Goal: Transaction & Acquisition: Purchase product/service

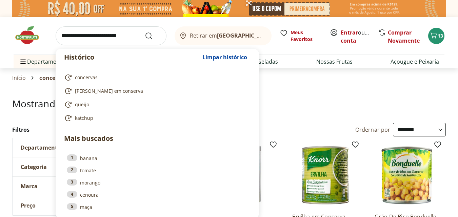
select select "**********"
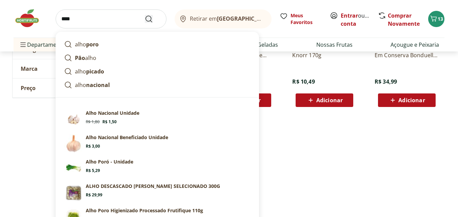
type input "****"
click at [151, 18] on icon "Submit Search" at bounding box center [149, 19] width 8 height 8
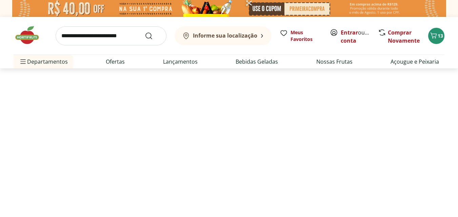
select select "**********"
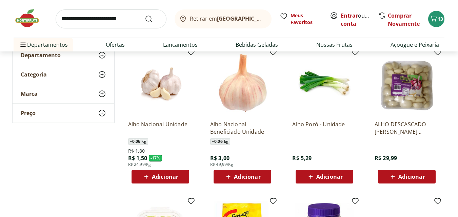
scroll to position [95, 0]
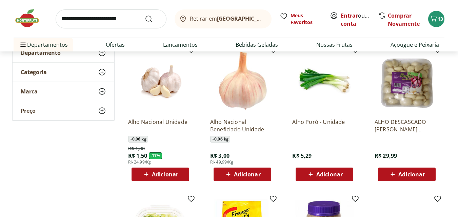
click at [241, 173] on span "Adicionar" at bounding box center [247, 174] width 26 height 5
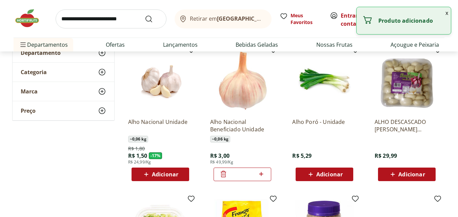
click at [260, 174] on icon at bounding box center [261, 174] width 4 height 4
type input "*"
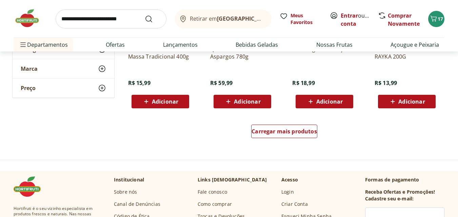
scroll to position [439, 0]
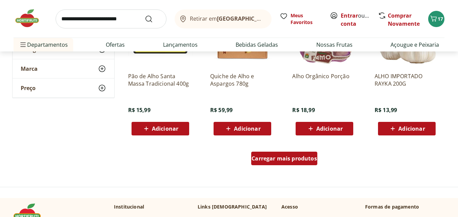
click at [273, 159] on span "Carregar mais produtos" at bounding box center [284, 158] width 65 height 5
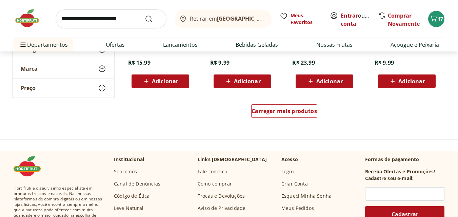
scroll to position [915, 0]
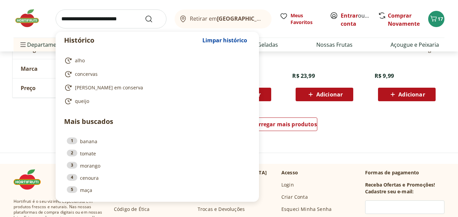
click at [75, 24] on input "search" at bounding box center [111, 18] width 111 height 19
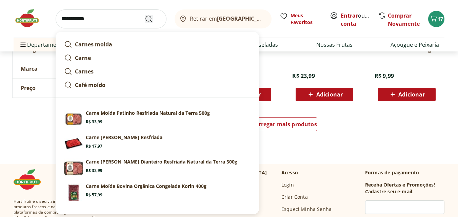
type input "**********"
click at [148, 19] on icon "Submit Search" at bounding box center [149, 19] width 8 height 8
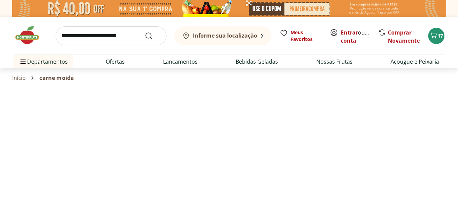
select select "**********"
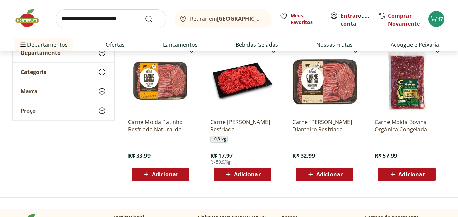
scroll to position [90, 0]
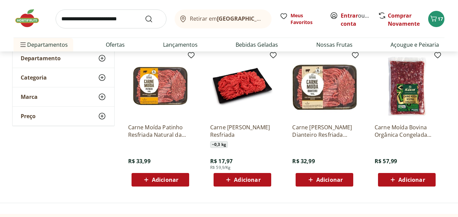
click at [244, 180] on span "Adicionar" at bounding box center [247, 179] width 26 height 5
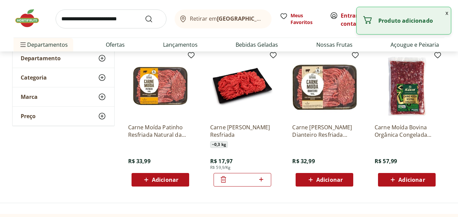
click at [160, 178] on span "Adicionar" at bounding box center [165, 179] width 26 height 5
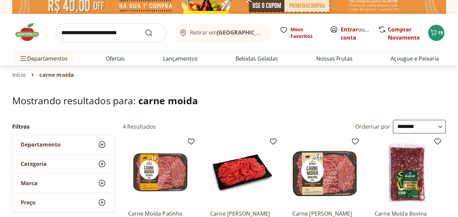
scroll to position [0, 0]
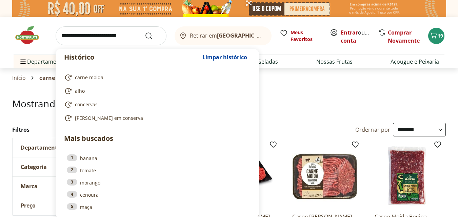
click at [75, 35] on input "search" at bounding box center [111, 35] width 111 height 19
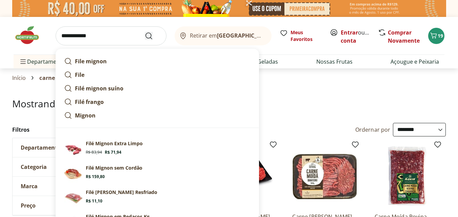
type input "**********"
click at [149, 36] on icon "Submit Search" at bounding box center [149, 36] width 8 height 8
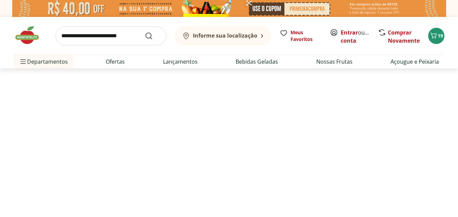
select select "**********"
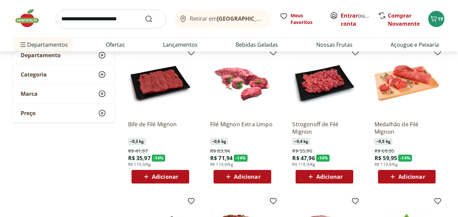
scroll to position [95, 0]
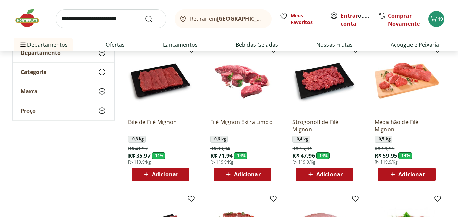
click at [153, 172] on span "Adicionar" at bounding box center [165, 174] width 26 height 5
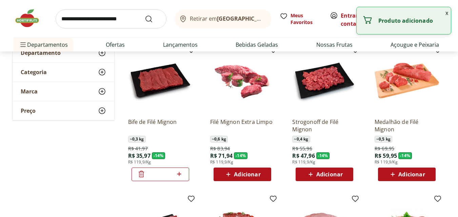
click at [180, 171] on icon at bounding box center [179, 174] width 8 height 8
type input "*"
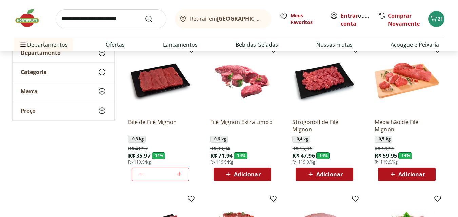
click at [407, 173] on span "Adicionar" at bounding box center [411, 174] width 26 height 5
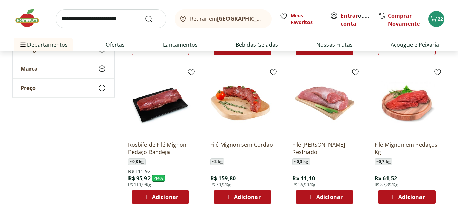
scroll to position [227, 0]
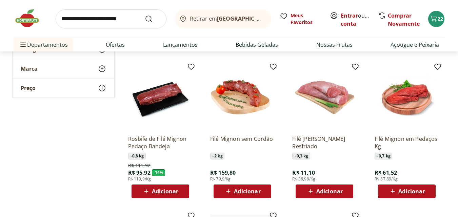
click at [406, 191] on span "Adicionar" at bounding box center [411, 191] width 26 height 5
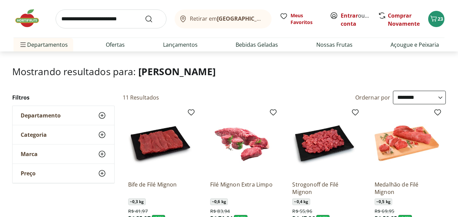
scroll to position [6, 0]
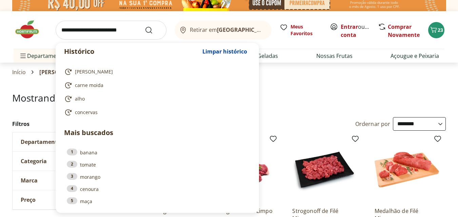
click at [71, 30] on input "search" at bounding box center [111, 30] width 111 height 19
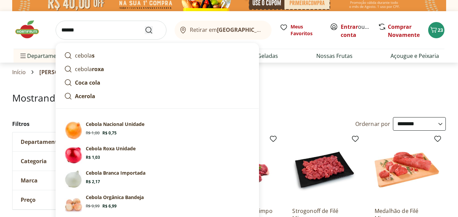
type input "******"
click at [148, 29] on icon "Submit Search" at bounding box center [149, 30] width 8 height 8
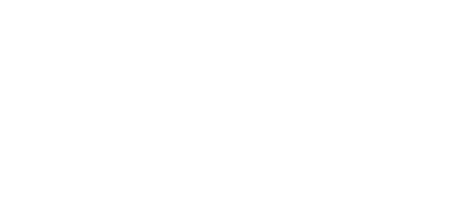
select select "**********"
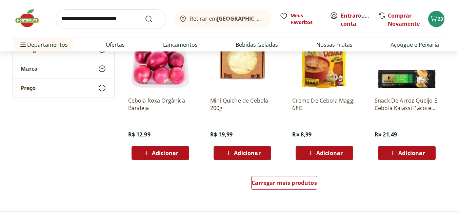
scroll to position [418, 0]
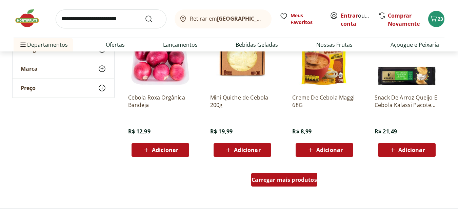
click at [274, 179] on span "Carregar mais produtos" at bounding box center [284, 179] width 65 height 5
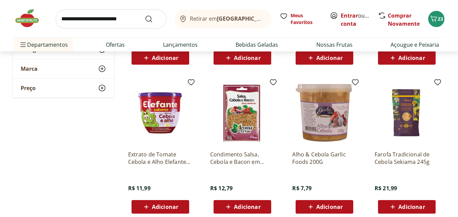
scroll to position [659, 0]
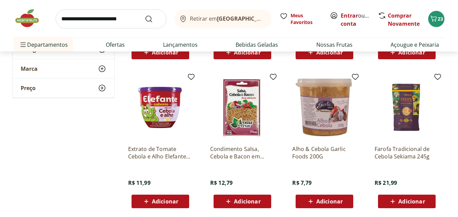
click at [158, 201] on span "Adicionar" at bounding box center [165, 201] width 26 height 5
click at [240, 200] on span "Adicionar" at bounding box center [247, 201] width 26 height 5
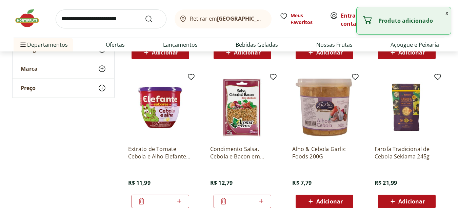
click at [263, 200] on icon at bounding box center [261, 201] width 8 height 8
type input "*"
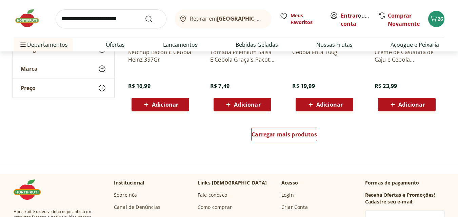
scroll to position [908, 0]
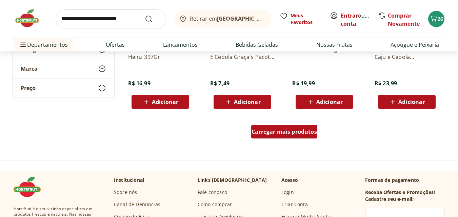
click at [282, 132] on span "Carregar mais produtos" at bounding box center [284, 131] width 65 height 5
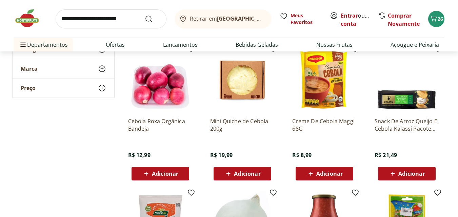
scroll to position [382, 0]
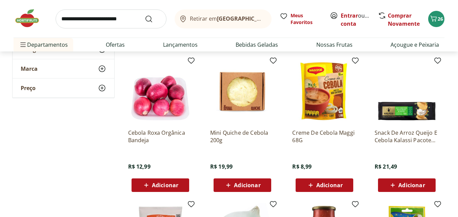
click at [324, 184] on span "Adicionar" at bounding box center [329, 185] width 26 height 5
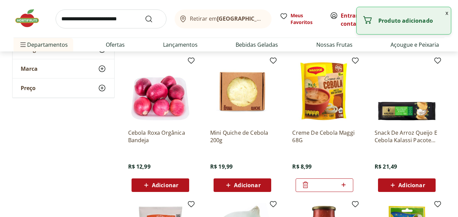
click at [343, 183] on icon at bounding box center [343, 185] width 8 height 8
type input "*"
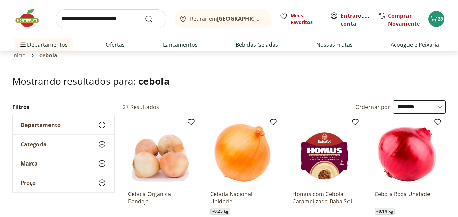
scroll to position [0, 0]
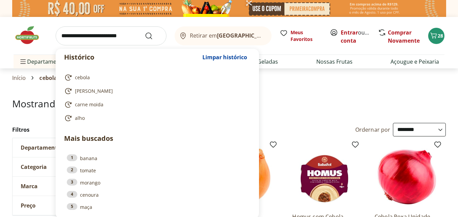
click at [78, 36] on input "search" at bounding box center [111, 35] width 111 height 19
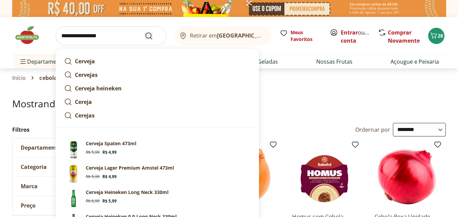
type input "**********"
click at [150, 36] on icon "Submit Search" at bounding box center [149, 36] width 8 height 8
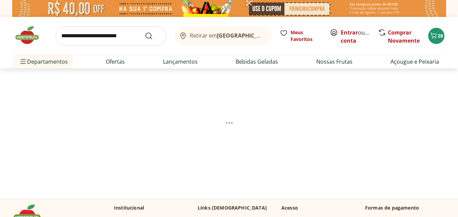
select select "**********"
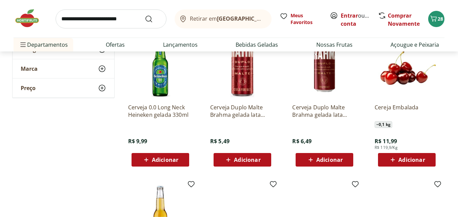
scroll to position [696, 0]
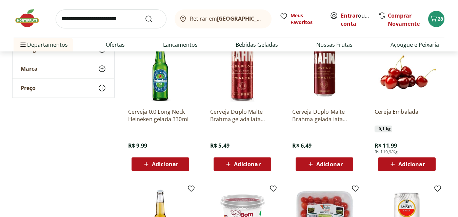
click at [407, 165] on span "Adicionar" at bounding box center [411, 164] width 26 height 5
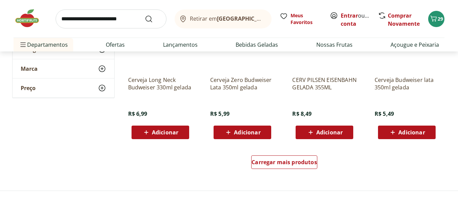
scroll to position [1330, 0]
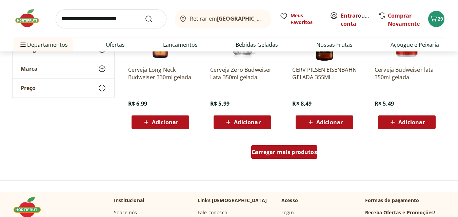
click at [278, 153] on span "Carregar mais produtos" at bounding box center [284, 152] width 65 height 5
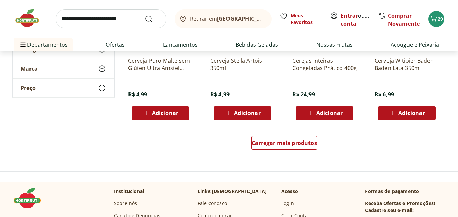
scroll to position [1790, 0]
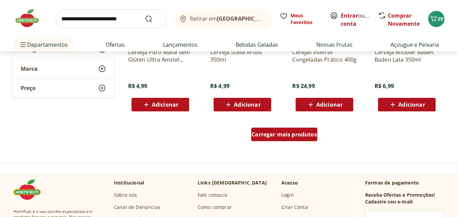
click at [281, 135] on span "Carregar mais produtos" at bounding box center [284, 134] width 65 height 5
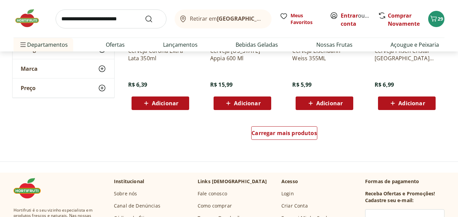
scroll to position [2243, 0]
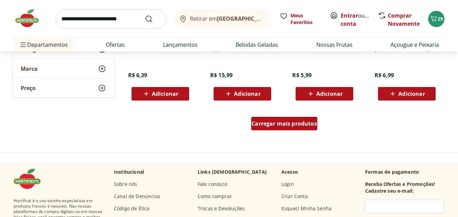
click at [280, 124] on span "Carregar mais produtos" at bounding box center [284, 123] width 65 height 5
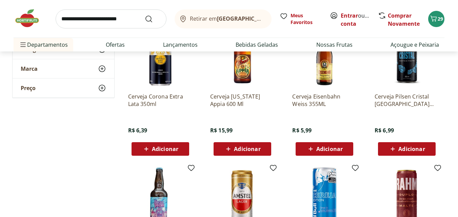
scroll to position [586, 0]
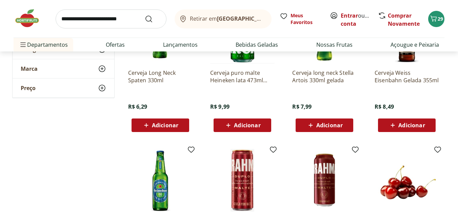
click at [78, 18] on input "search" at bounding box center [111, 18] width 111 height 19
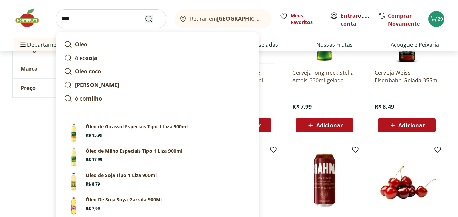
type input "****"
click at [151, 20] on use "Submit Search" at bounding box center [149, 19] width 8 height 8
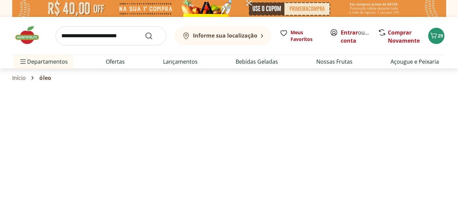
select select "**********"
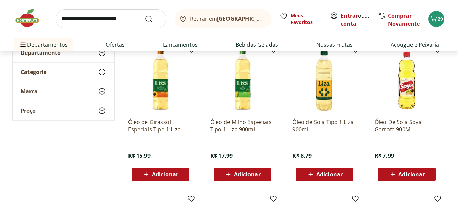
scroll to position [112, 0]
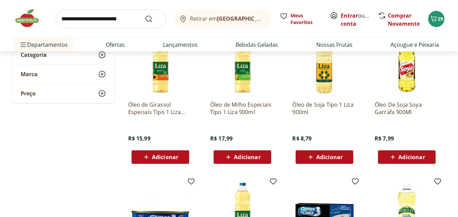
click at [326, 157] on span "Adicionar" at bounding box center [329, 157] width 26 height 5
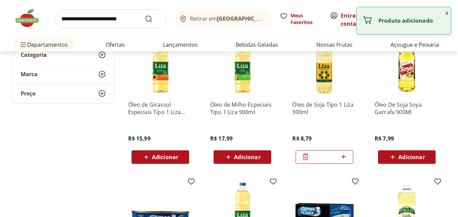
click at [344, 157] on icon at bounding box center [343, 157] width 4 height 4
type input "*"
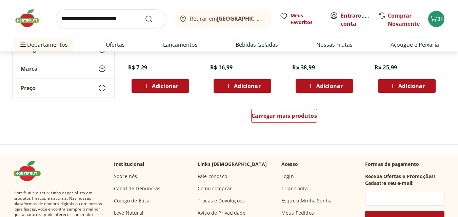
scroll to position [484, 0]
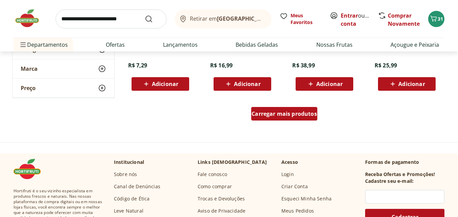
click at [281, 116] on span "Carregar mais produtos" at bounding box center [284, 113] width 65 height 5
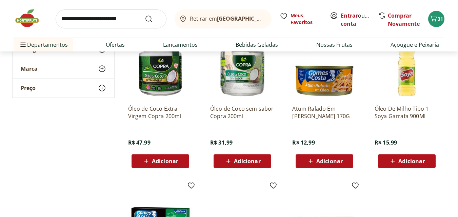
scroll to position [553, 0]
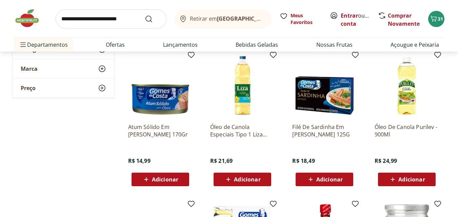
scroll to position [218, 0]
